Goal: Contribute content

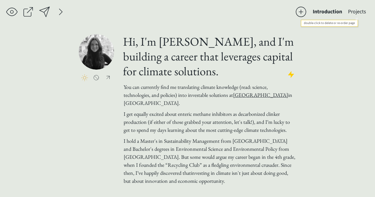
click at [354, 9] on button "Projects" at bounding box center [357, 12] width 24 height 12
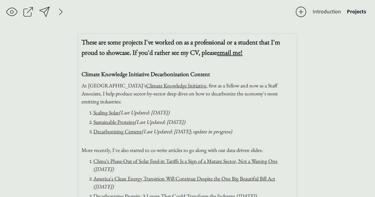
click at [245, 131] on li "Decarbonizing Cement (Last Updated: [DATE]; update in progress)" at bounding box center [193, 132] width 200 height 8
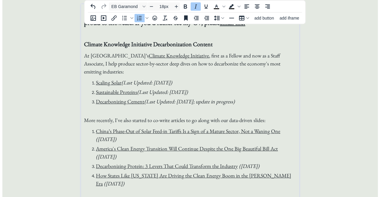
scroll to position [59, 0]
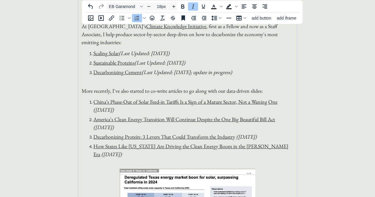
click at [93, 101] on li "China’s Phase-Out of Solar Feed-in Tariffs Is a Sign of a Mature Sector, Not a …" at bounding box center [193, 106] width 200 height 16
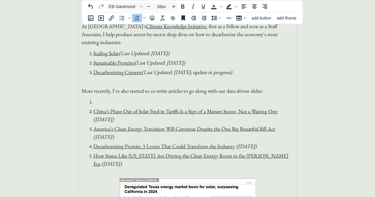
click at [164, 102] on li at bounding box center [193, 102] width 200 height 8
paste div
type input "18px"
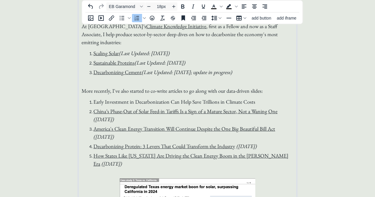
click at [257, 101] on li "Early Investment in Decarbonization Can Help Save Trillions in Climate Costs" at bounding box center [193, 102] width 200 height 8
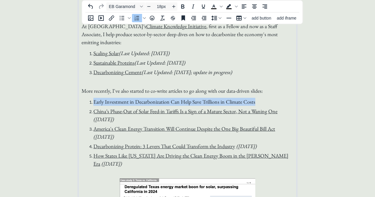
drag, startPoint x: 256, startPoint y: 102, endPoint x: 94, endPoint y: 98, distance: 161.8
click at [94, 98] on li "Early Investment in Decarbonization Can Help Save Trillions in Climate Costs" at bounding box center [193, 102] width 200 height 8
click at [112, 18] on icon "Insert/edit link" at bounding box center [111, 17] width 5 height 5
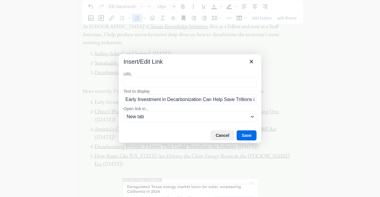
type input "[URL][DOMAIN_NAME]"
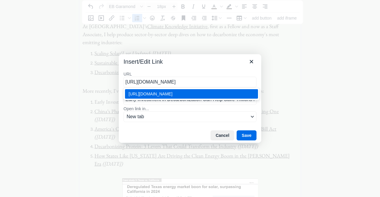
click at [216, 97] on div "[URL][DOMAIN_NAME]" at bounding box center [192, 94] width 127 height 7
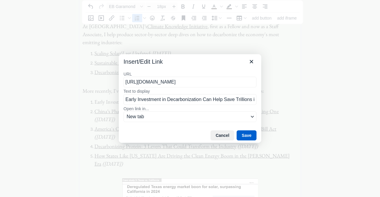
click at [244, 134] on button "Save" at bounding box center [247, 136] width 20 height 10
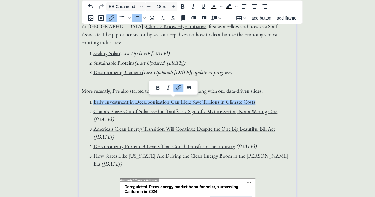
click at [264, 100] on li "Early Investment in Decarbonization Can Help Save Trillions in Climate Costs" at bounding box center [193, 102] width 200 height 8
click at [269, 101] on li "Early Investment in Decarbonization Can Help Save Trillions in Climate Costs ﻿" at bounding box center [193, 102] width 200 height 8
click at [114, 19] on icon "Insert/edit link" at bounding box center [111, 18] width 7 height 7
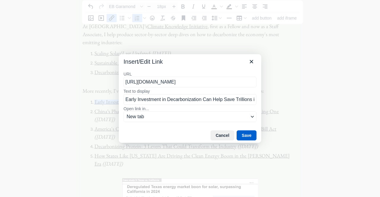
click at [246, 133] on button "Save" at bounding box center [247, 136] width 20 height 10
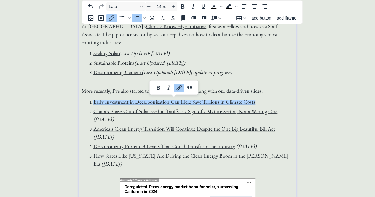
click at [260, 102] on li "Early Investment in Decarbonization Can Help Save Trillions in Climate Costs ﻿" at bounding box center [193, 102] width 200 height 8
drag, startPoint x: 261, startPoint y: 102, endPoint x: 253, endPoint y: 104, distance: 8.5
click at [253, 104] on li "Early Investment in Decarbonization Can Help Save Trillions in Climate Costs (﻿" at bounding box center [193, 102] width 200 height 8
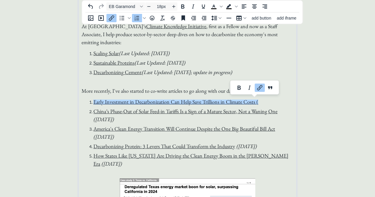
click at [114, 18] on icon "Insert/edit link" at bounding box center [111, 18] width 7 height 7
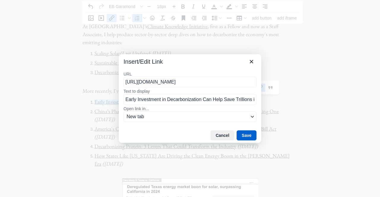
click at [246, 134] on button "Save" at bounding box center [247, 136] width 20 height 10
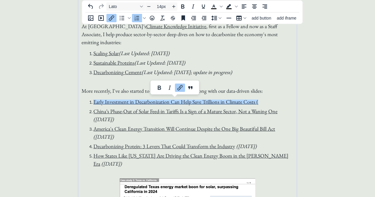
click at [262, 100] on li "Early Investment in Decarbonization Can Help Save Trillions in Climate Costs (﻿" at bounding box center [193, 102] width 200 height 8
type input "18px"
drag, startPoint x: 266, startPoint y: 100, endPoint x: 253, endPoint y: 102, distance: 12.6
click at [253, 102] on li "Early Investment in Decarbonization Can Help Save Trillions in Climate Costs ( ﻿" at bounding box center [193, 102] width 200 height 8
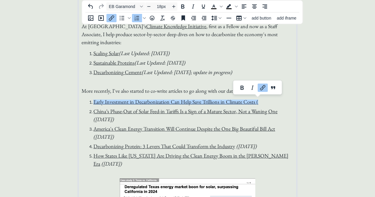
click at [262, 87] on icon "Link" at bounding box center [262, 87] width 7 height 7
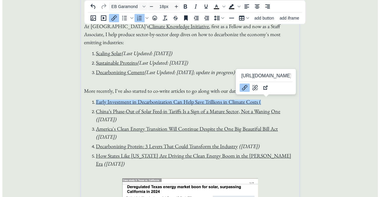
scroll to position [0, 155]
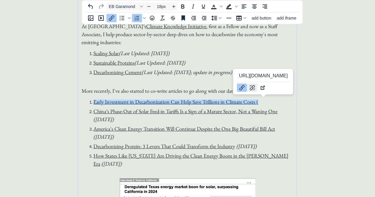
click at [255, 90] on icon "Remove link" at bounding box center [252, 87] width 7 height 7
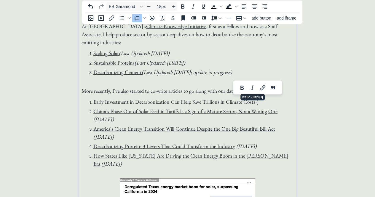
click at [259, 101] on span "Early Investment in Decarbonization Can Help Save Trillions in Climate Costs ( ﻿" at bounding box center [175, 102] width 165 height 7
drag, startPoint x: 252, startPoint y: 103, endPoint x: 227, endPoint y: 103, distance: 25.5
click at [227, 103] on span "Early Investment in Decarbonization Can Help Save Trillions in Climate Costs ( ﻿" at bounding box center [175, 102] width 165 height 7
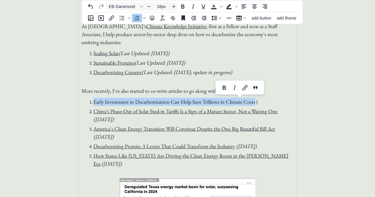
drag, startPoint x: 253, startPoint y: 102, endPoint x: 87, endPoint y: 106, distance: 165.4
click at [87, 106] on ol "Early Investment in Decarbonization Can Help Save Trillions in Climate Costs ( …" at bounding box center [188, 133] width 212 height 70
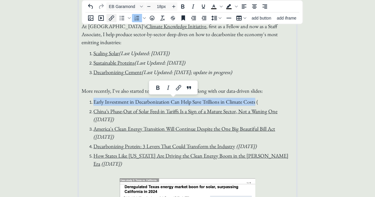
click at [114, 20] on icon "Insert/edit link" at bounding box center [111, 18] width 7 height 7
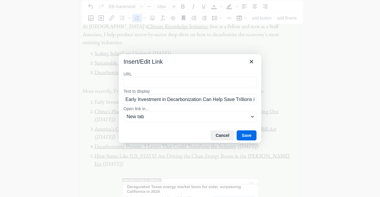
type input "[URL][DOMAIN_NAME]"
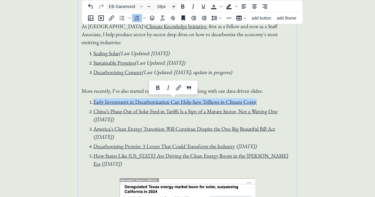
click at [267, 102] on li "Early Investment in Decarbonization Can Help Save Trillions in Climate Costs ( ﻿" at bounding box center [193, 102] width 200 height 8
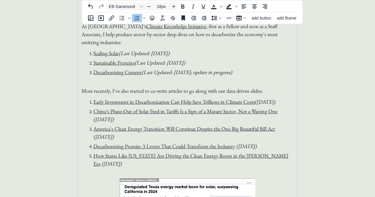
drag, startPoint x: 289, startPoint y: 101, endPoint x: 255, endPoint y: 104, distance: 34.6
click at [255, 104] on li "Early Investment in Decarbonization Can Help Save Trillions in Climate Costs ([…" at bounding box center [193, 102] width 200 height 8
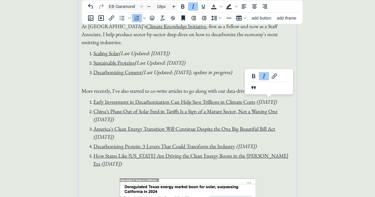
click at [271, 101] on em "([DATE])" at bounding box center [267, 102] width 20 height 7
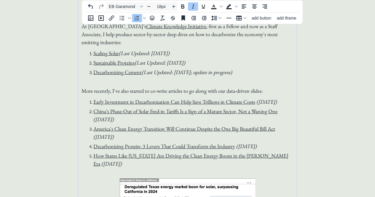
click at [289, 101] on li "Early Investment in Decarbonization Can Help Save Trillions in Climate Costs ([…" at bounding box center [193, 102] width 200 height 8
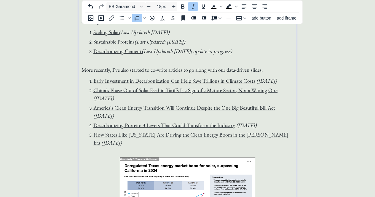
scroll to position [119, 0]
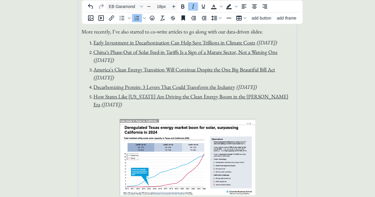
click at [213, 142] on img at bounding box center [188, 157] width 136 height 76
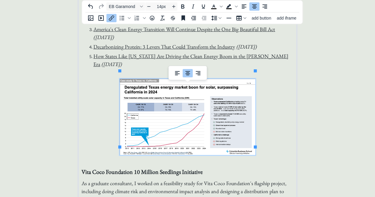
scroll to position [178, 0]
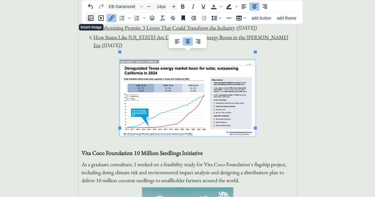
click at [93, 19] on icon "Insert image" at bounding box center [90, 17] width 5 height 5
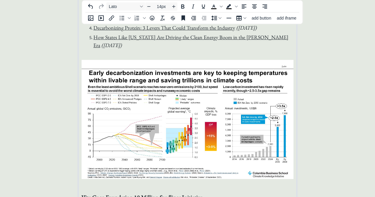
click at [170, 102] on img at bounding box center [188, 119] width 212 height 119
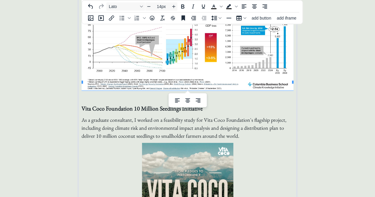
scroll to position [148, 0]
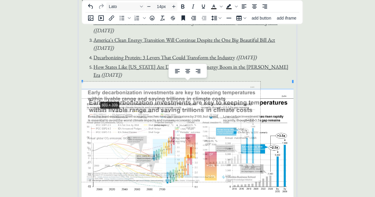
drag, startPoint x: 83, startPoint y: 82, endPoint x: 99, endPoint y: 101, distance: 24.4
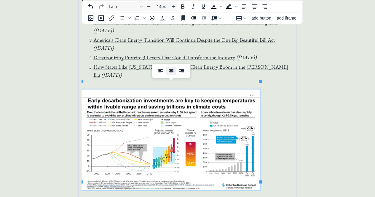
click at [173, 74] on icon "Align center" at bounding box center [171, 71] width 7 height 7
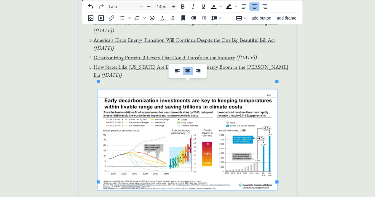
click at [279, 115] on p at bounding box center [188, 143] width 212 height 107
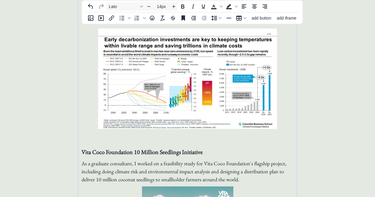
scroll to position [178, 0]
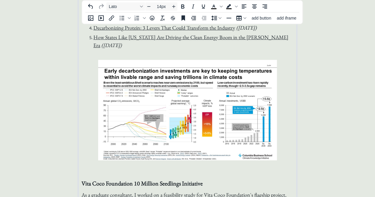
click at [88, 77] on p at bounding box center [188, 113] width 212 height 107
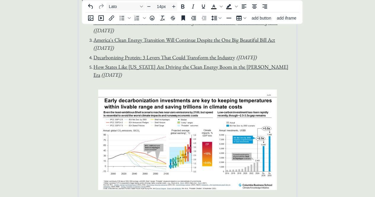
scroll to position [148, 0]
click at [173, 49] on li "America's Clean Energy Transition Will Continue Despite the One Big Beautiful B…" at bounding box center [193, 44] width 200 height 16
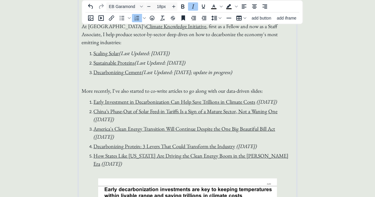
scroll to position [0, 0]
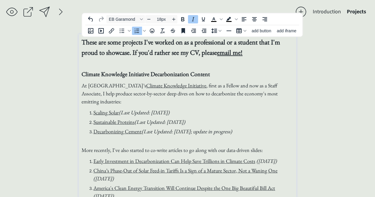
click at [215, 113] on li "Scaling Solar (Last Updated: [DATE])" at bounding box center [193, 113] width 200 height 8
click at [170, 56] on strong "These are some projects I've worked on as a professional or a student that I'm …" at bounding box center [181, 47] width 199 height 19
click at [145, 43] on strong "These are some projects I've worked on as a professional or a student that I'm …" at bounding box center [181, 47] width 199 height 19
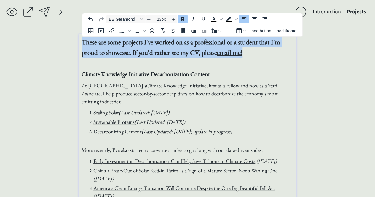
click at [145, 43] on strong "These are some projects I've worked on as a professional or a student that I'm …" at bounding box center [181, 47] width 199 height 19
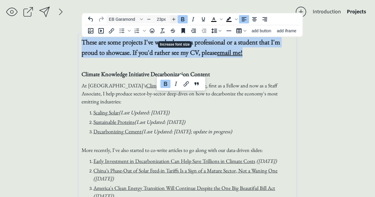
click at [175, 21] on icon "Increase font size" at bounding box center [174, 19] width 5 height 5
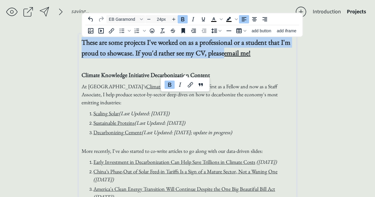
click at [253, 53] on p "These are some projects I've worked on as a professional or a student that I'm …" at bounding box center [188, 47] width 212 height 21
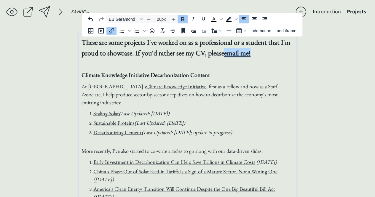
click at [139, 73] on strong "Climate Knowledge Initiative Decarbonization Content" at bounding box center [146, 75] width 129 height 8
type input "23px"
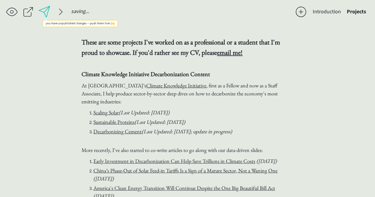
click at [47, 13] on div at bounding box center [45, 12] width 14 height 14
click at [325, 9] on button "Introduction" at bounding box center [327, 12] width 34 height 12
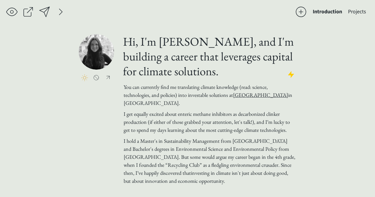
click at [30, 12] on div at bounding box center [28, 12] width 12 height 12
